Goal: Information Seeking & Learning: Check status

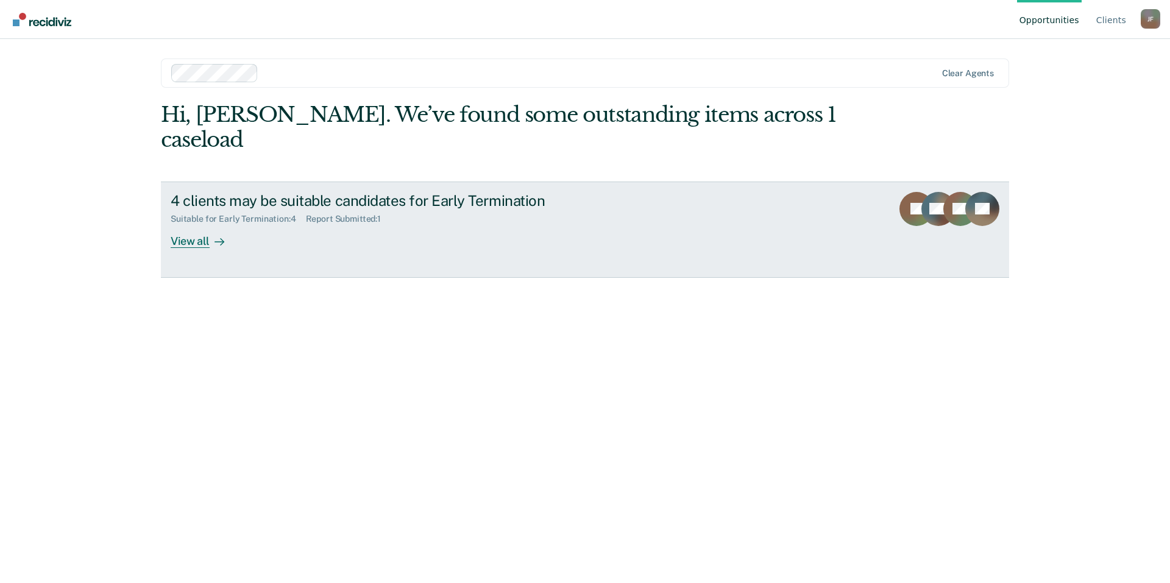
click at [188, 224] on div "View all" at bounding box center [205, 236] width 68 height 24
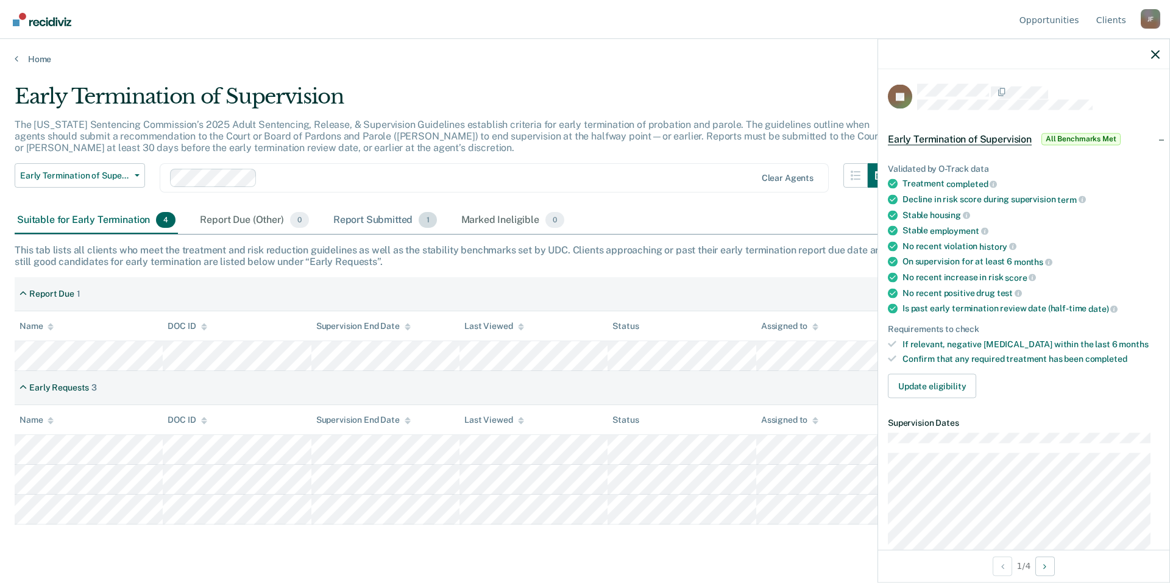
click at [366, 219] on div "Report Submitted 1" at bounding box center [385, 220] width 108 height 27
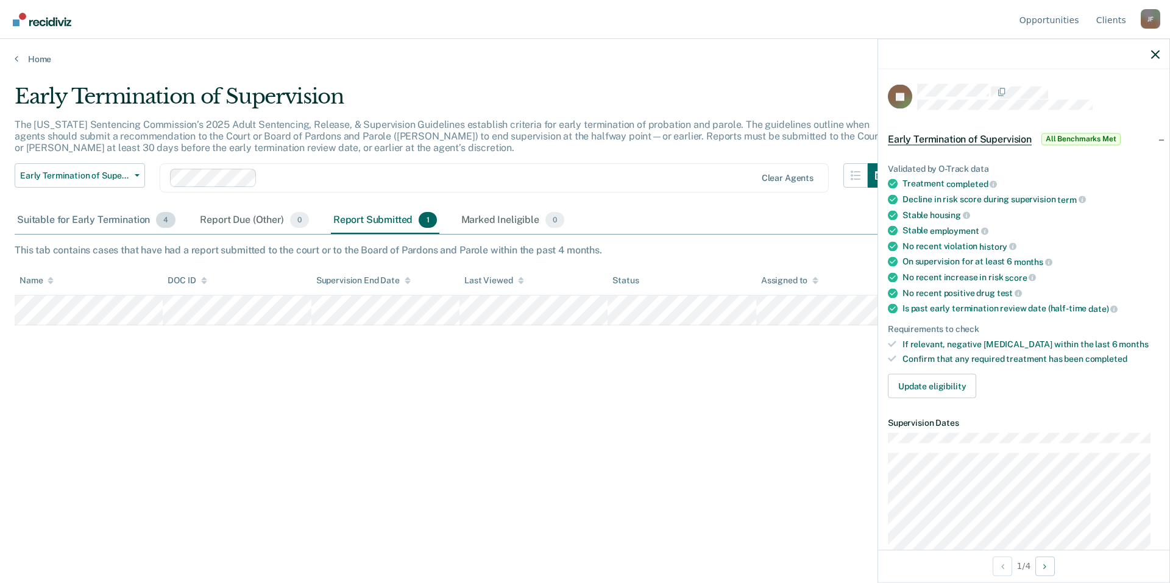
click at [90, 222] on div "Suitable for Early Termination 4" at bounding box center [96, 220] width 163 height 27
